Goal: Task Accomplishment & Management: Use online tool/utility

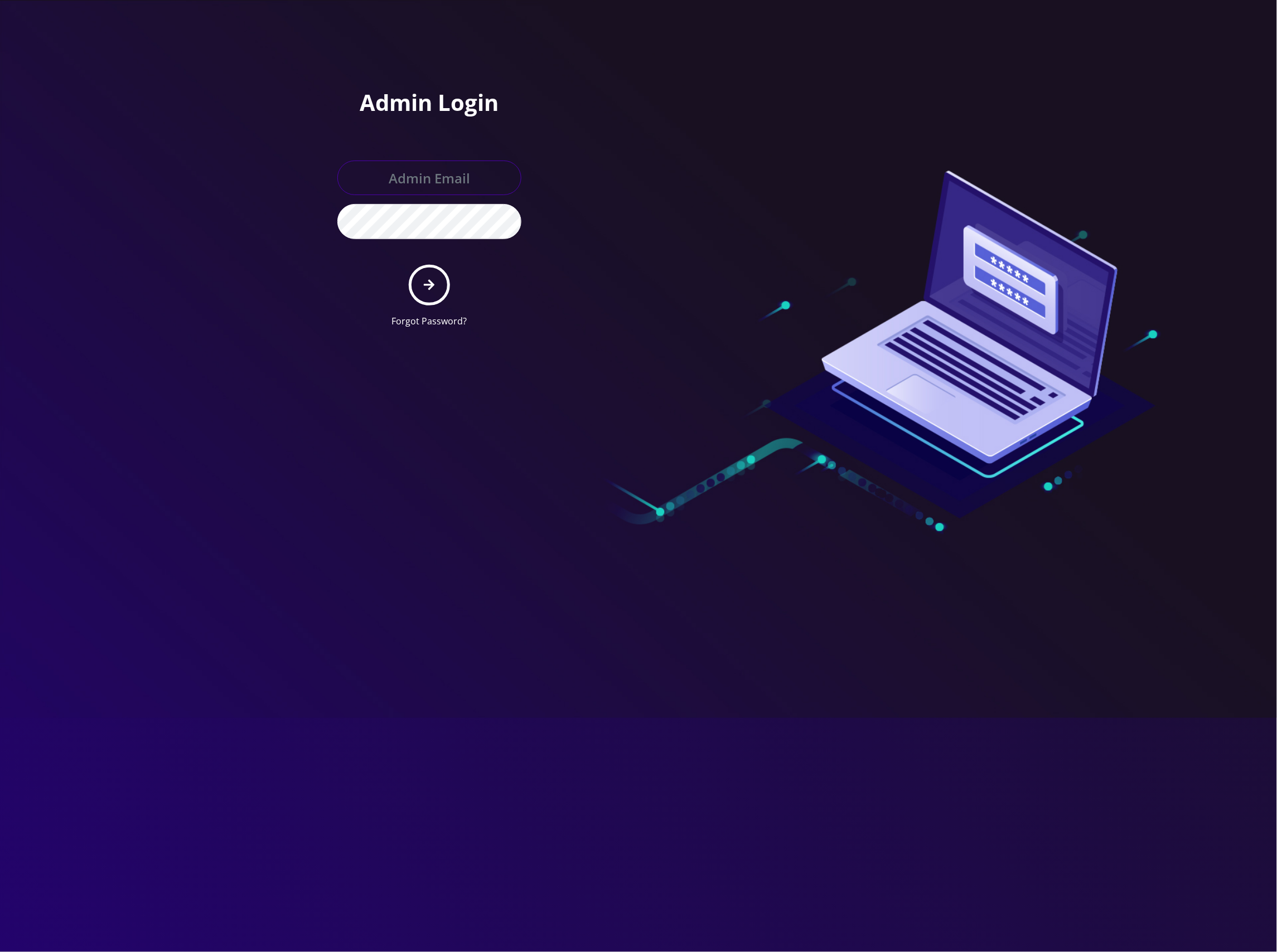
type input "[EMAIL_ADDRESS][DOMAIN_NAME]"
click at [431, 275] on button "submit" at bounding box center [429, 285] width 41 height 41
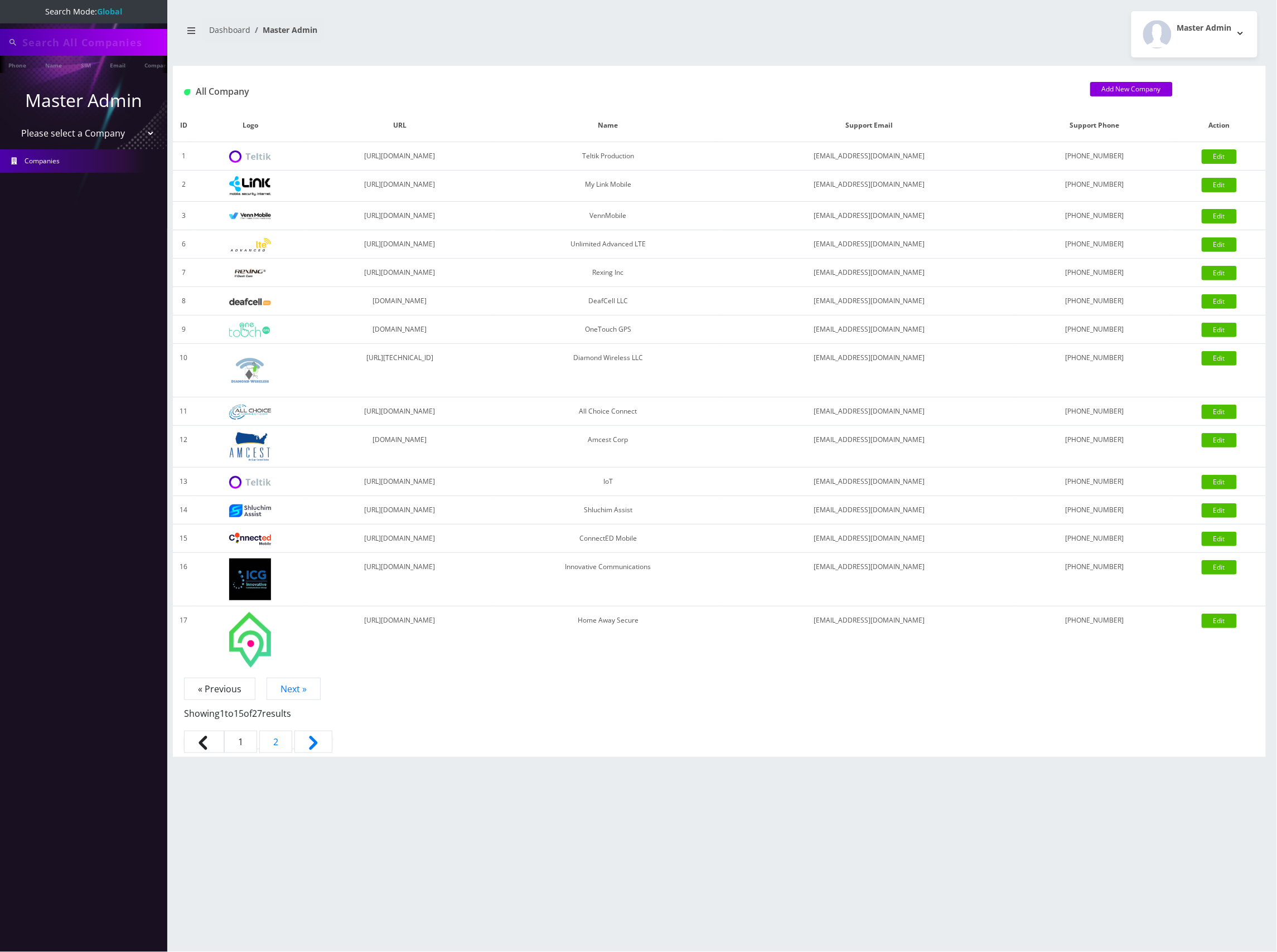
type input "8901240497125324623"
click at [89, 142] on select "Please select a Company Teltik Production My Link Mobile VennMobile Unlimited A…" at bounding box center [83, 134] width 142 height 21
select select "13"
click at [13, 124] on select "Please select a Company Teltik Production My Link Mobile VennMobile Unlimited A…" at bounding box center [83, 134] width 142 height 21
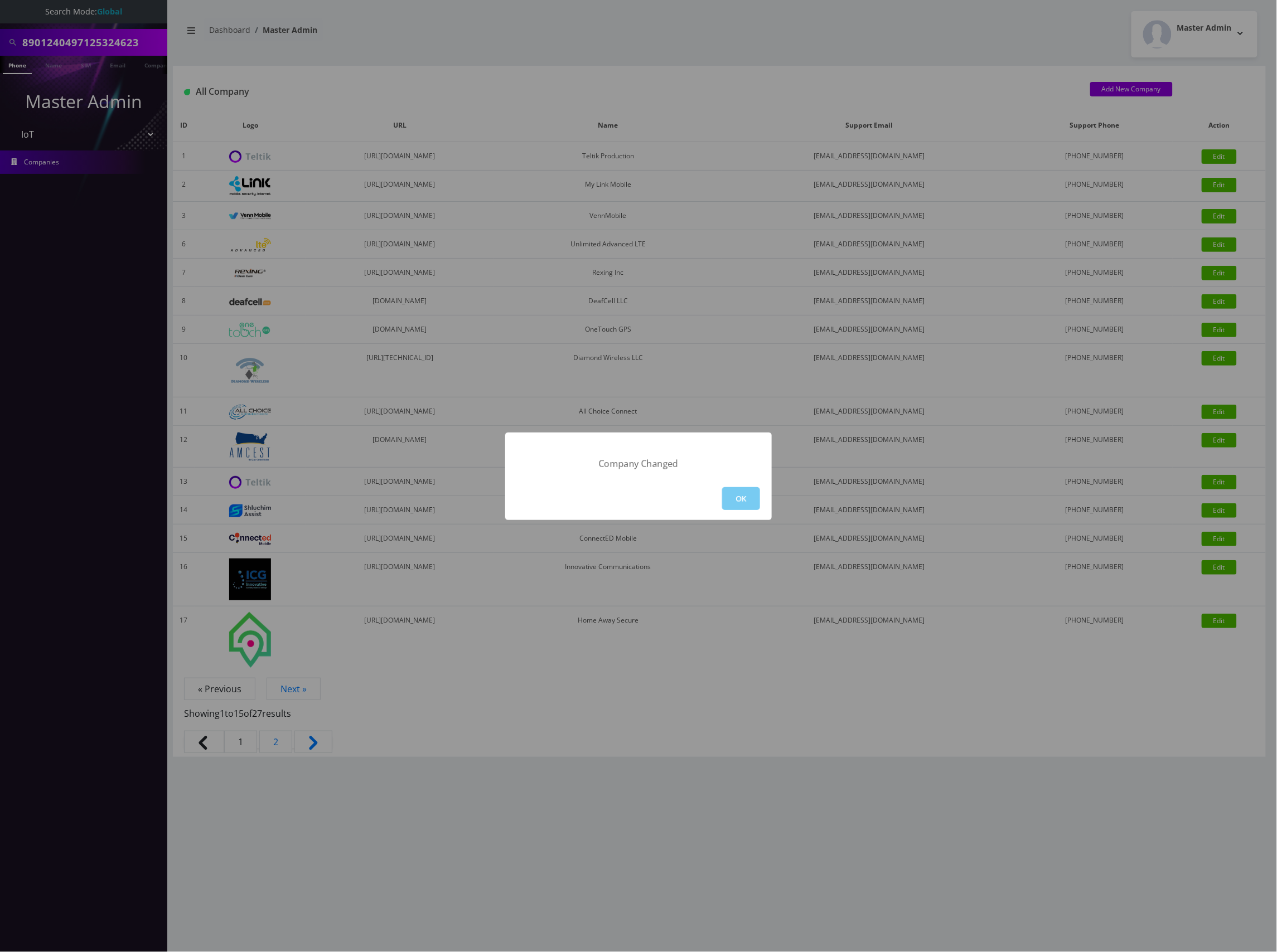
click at [745, 497] on button "OK" at bounding box center [741, 498] width 38 height 23
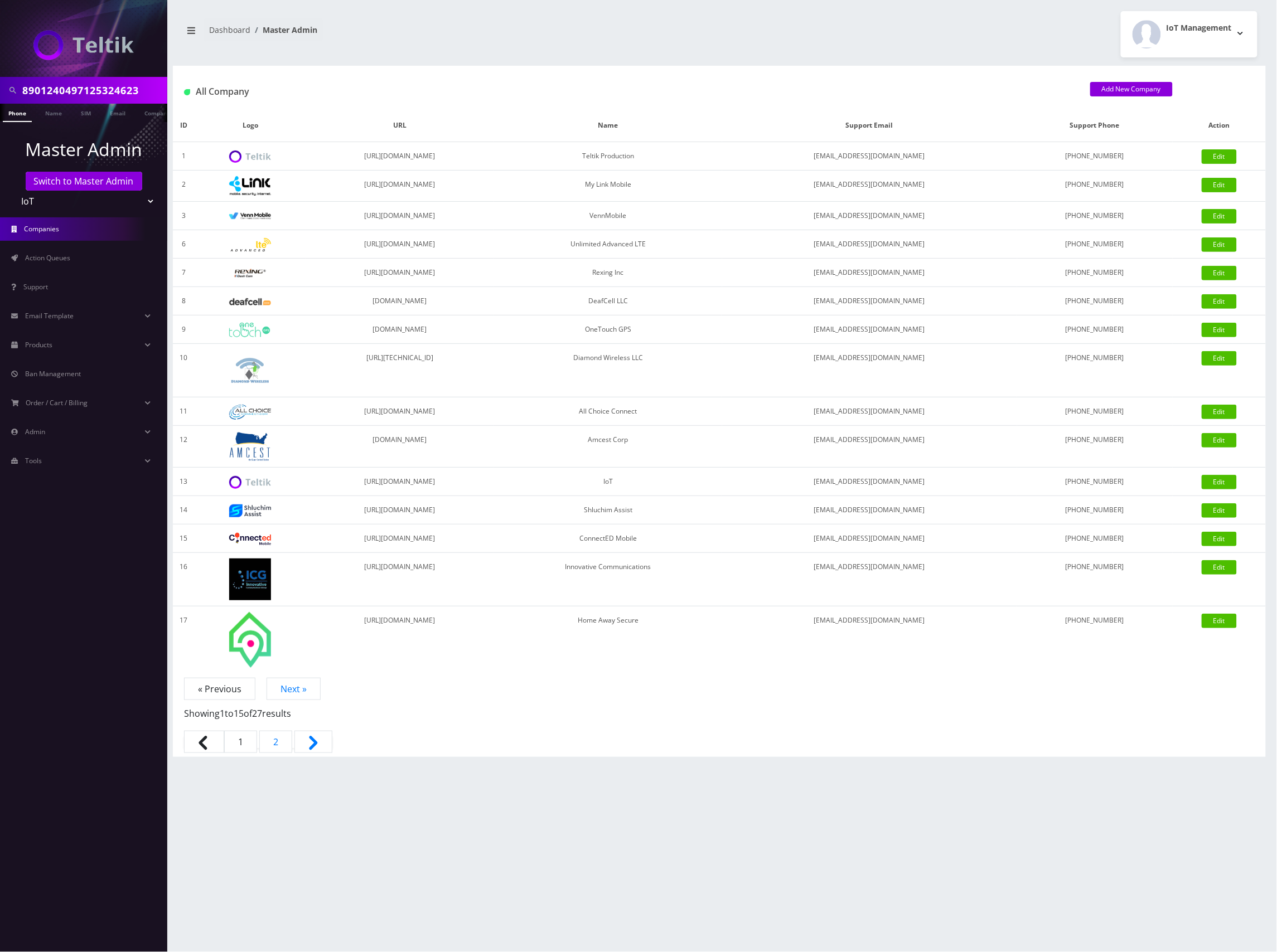
click at [107, 203] on select "Teltik Production My Link Mobile VennMobile Unlimited Advanced LTE Rexing Inc D…" at bounding box center [83, 201] width 142 height 21
click at [83, 244] on li "Action Queues" at bounding box center [83, 258] width 167 height 29
click at [75, 252] on link "Action Queues" at bounding box center [83, 258] width 167 height 24
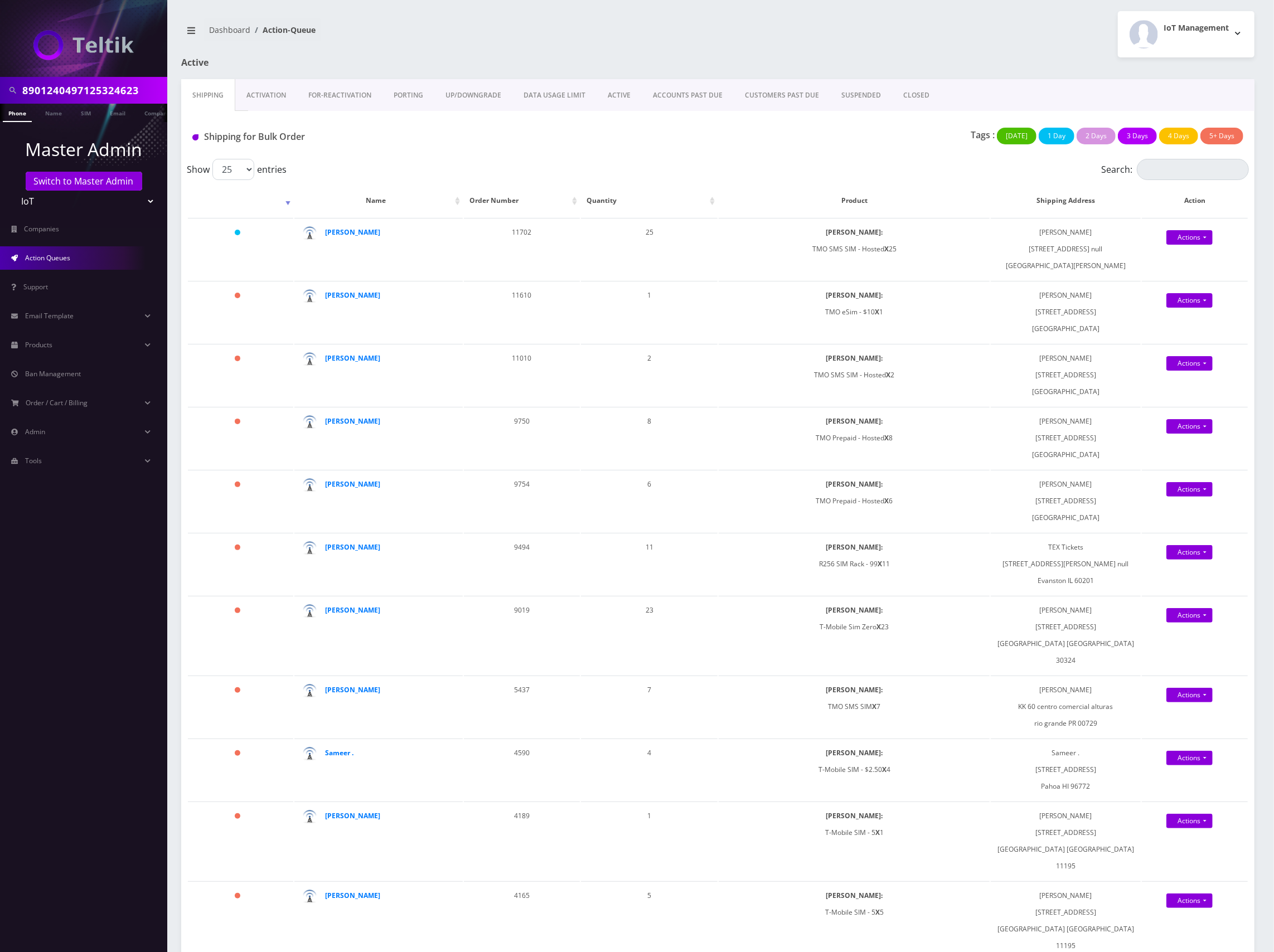
click at [264, 92] on link "Activation" at bounding box center [266, 95] width 62 height 32
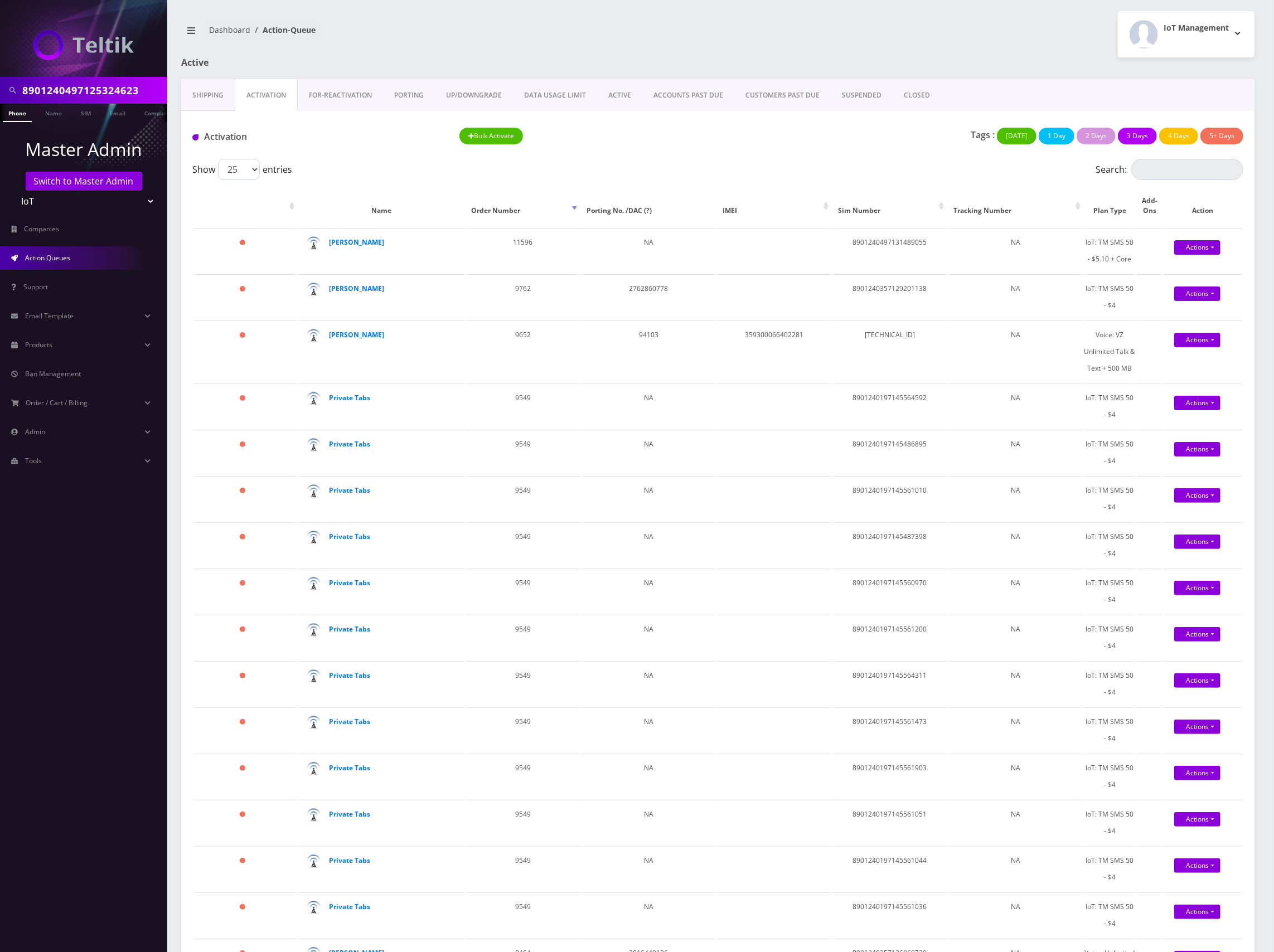
click at [215, 104] on link "Shipping" at bounding box center [208, 95] width 53 height 32
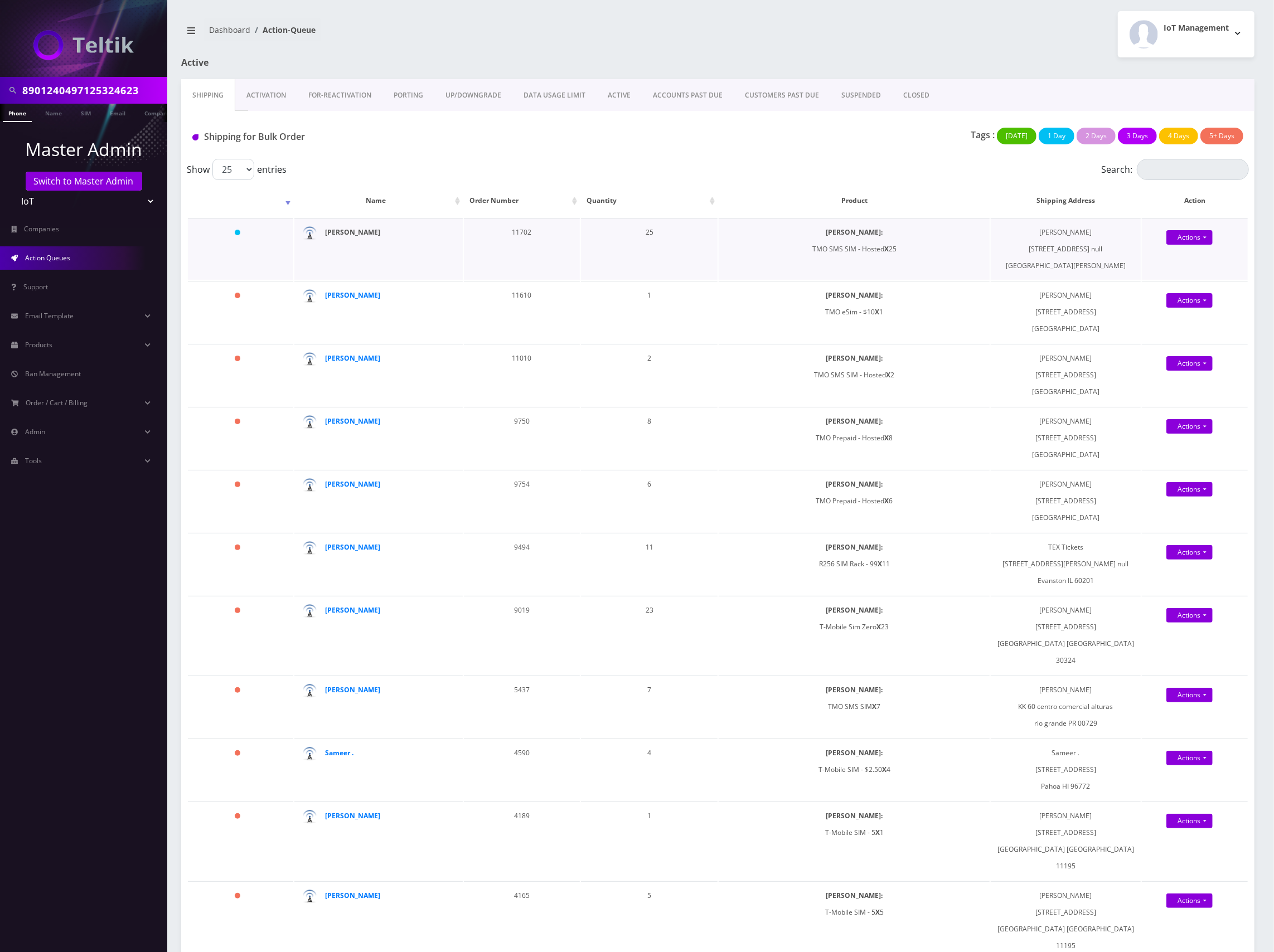
drag, startPoint x: 391, startPoint y: 238, endPoint x: 324, endPoint y: 232, distance: 67.3
click at [325, 232] on div "Anthony Villafrate" at bounding box center [380, 232] width 111 height 16
copy strong "Anthony Villafrate"
click at [1184, 236] on link "Actions" at bounding box center [1189, 238] width 46 height 14
click at [1192, 254] on link "Shipped" at bounding box center [1203, 258] width 95 height 16
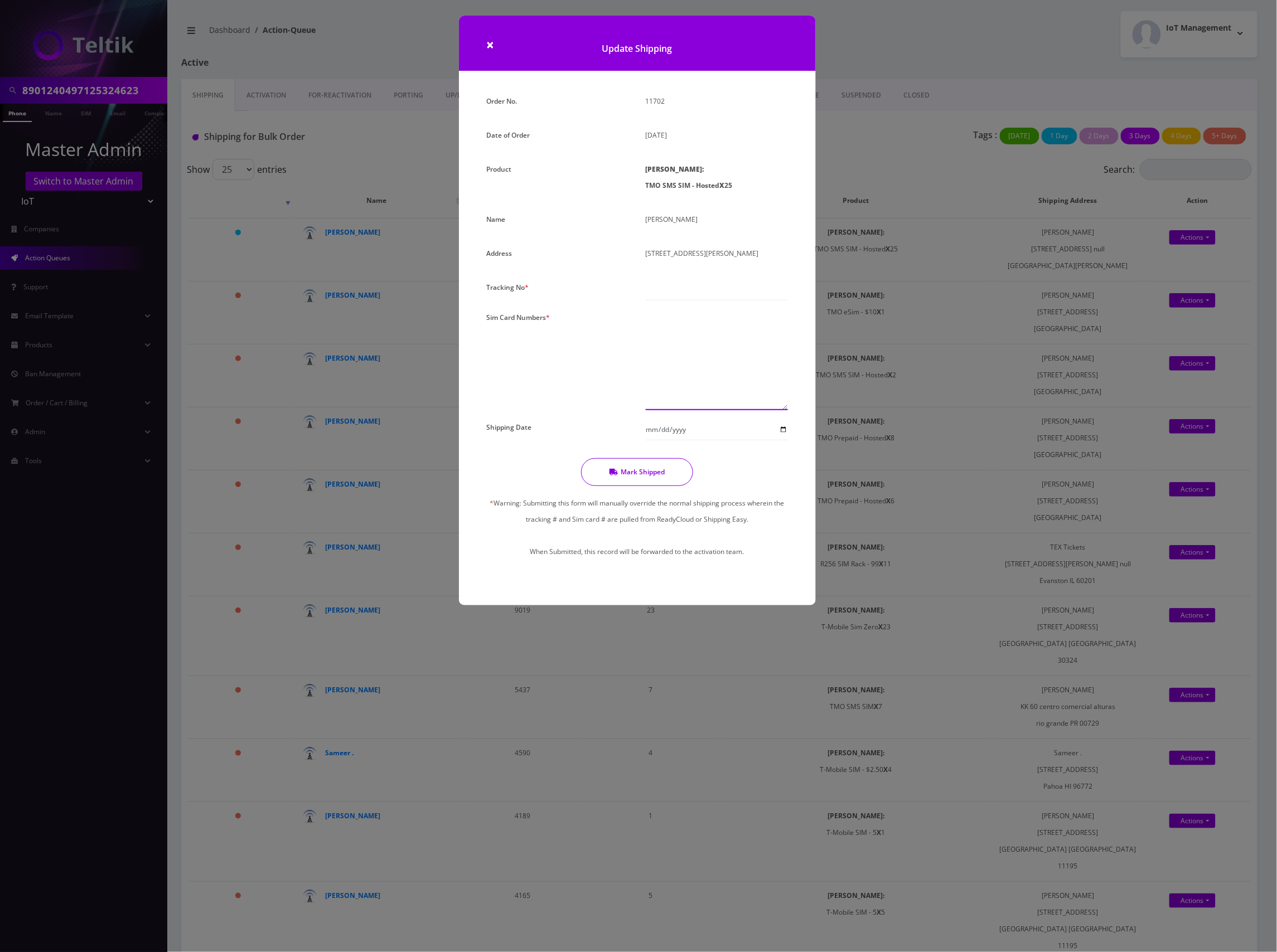
click at [681, 366] on textarea at bounding box center [716, 360] width 142 height 101
paste textarea "8901240497128424909 8901240497128431565 8901240497128437349 8901240497128438644…"
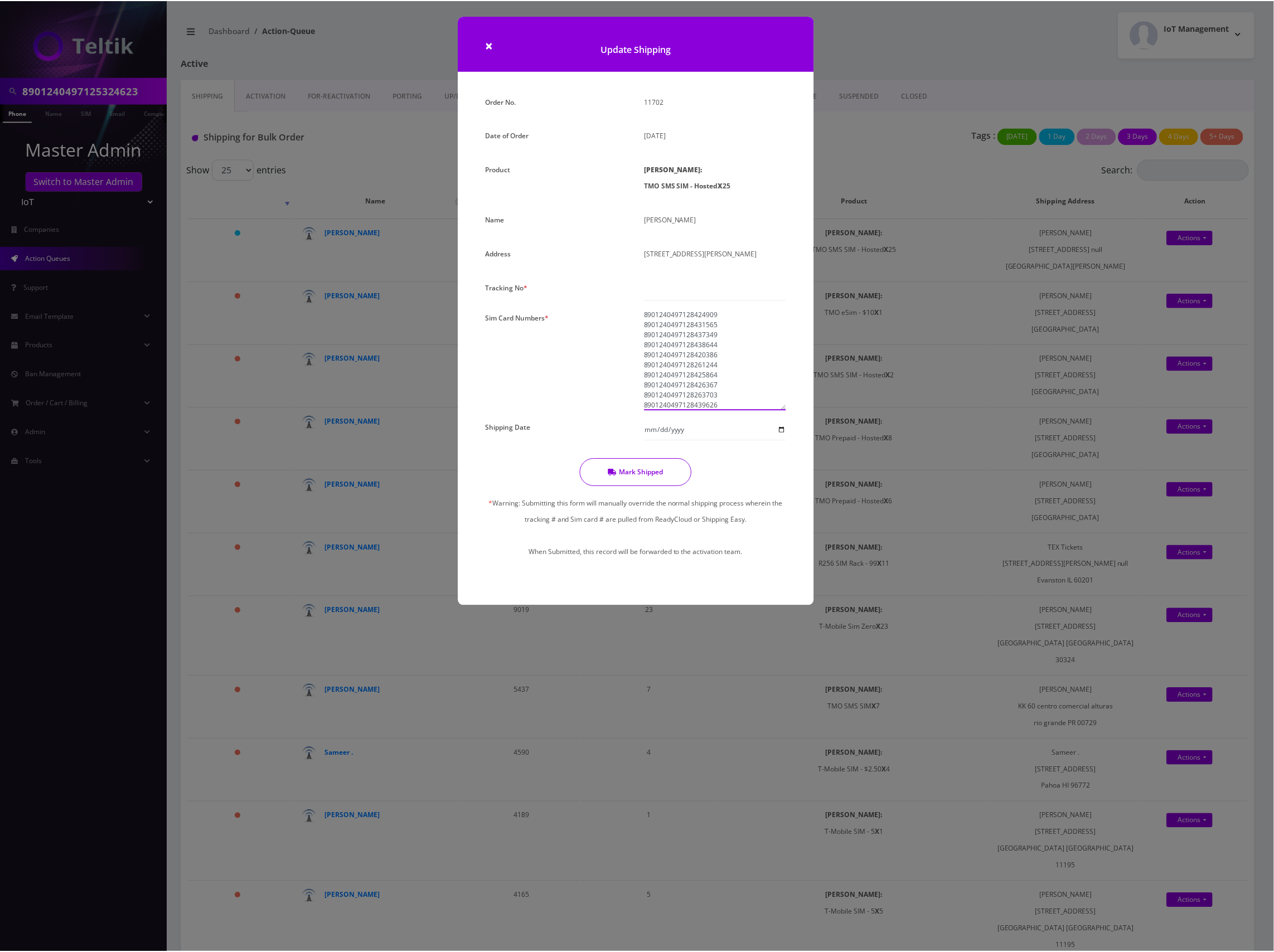
scroll to position [151, 0]
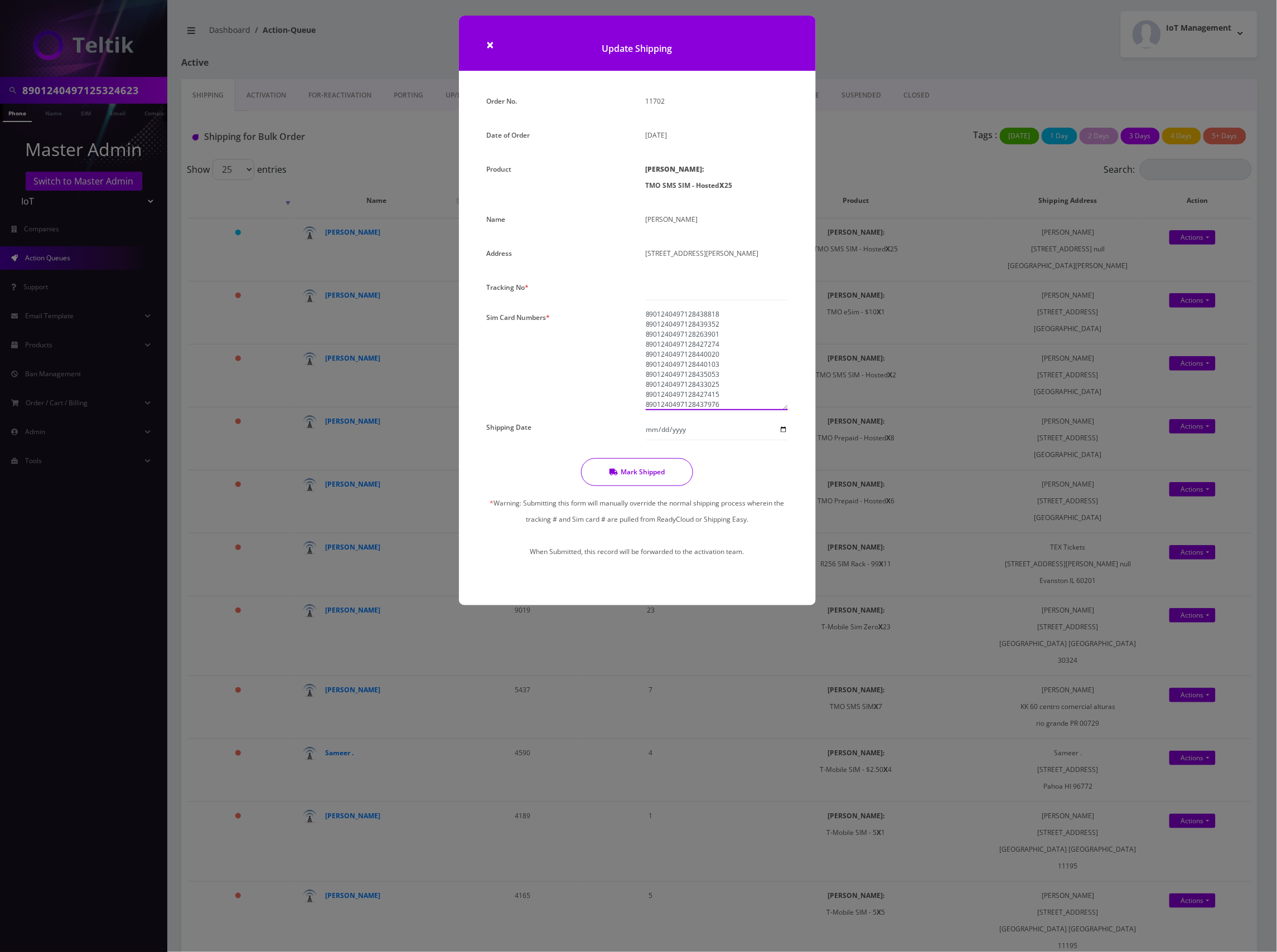
type textarea "8901240497128424909 8901240497128431565 8901240497128437349 8901240497128438644…"
click at [688, 300] on div "Please Enter Tracking Number" at bounding box center [717, 289] width 159 height 21
type input "000"
click at [644, 486] on button "Mark Shipped" at bounding box center [637, 472] width 112 height 28
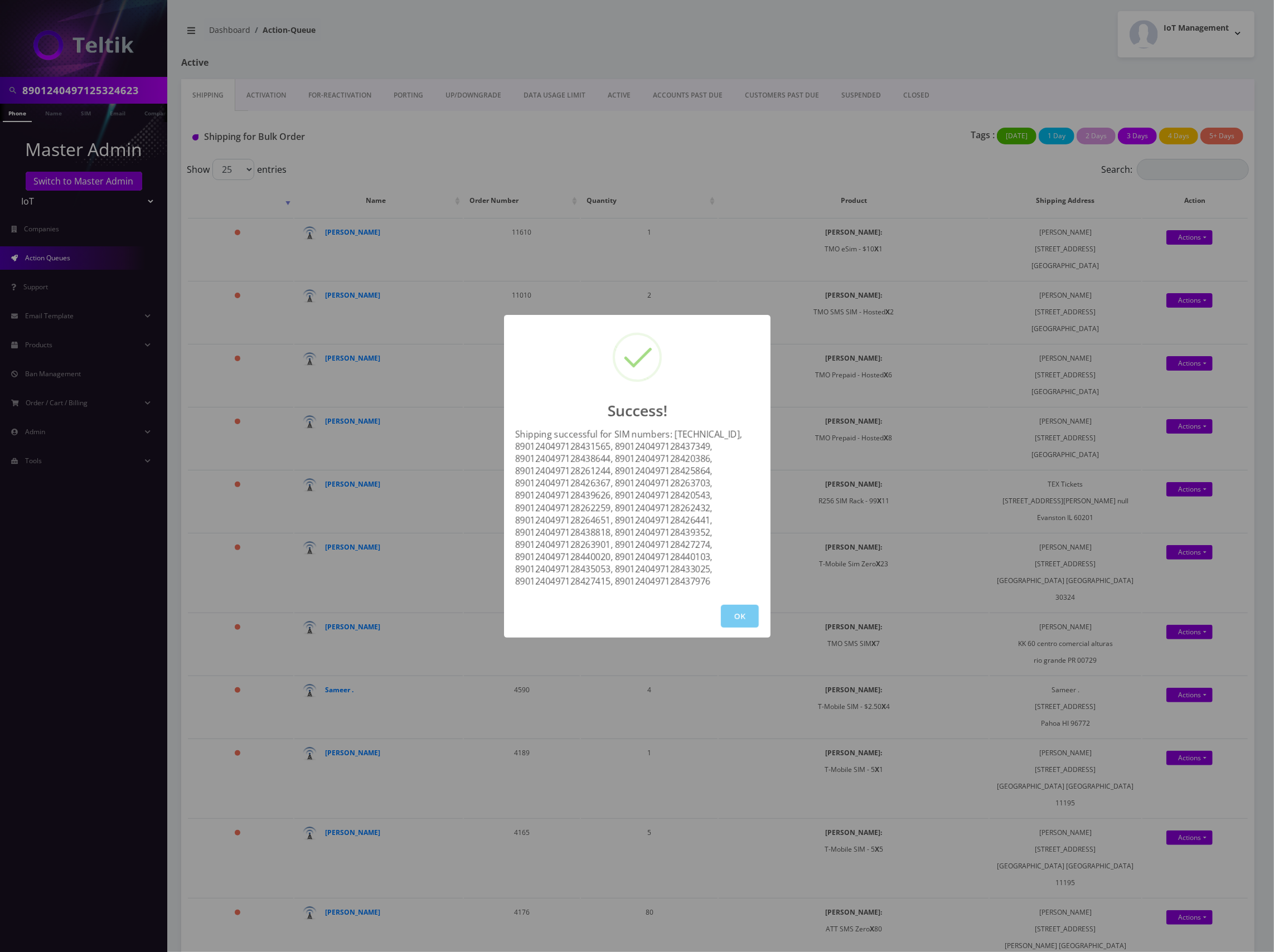
click at [742, 627] on button "OK" at bounding box center [739, 616] width 38 height 23
